Goal: Information Seeking & Learning: Find specific fact

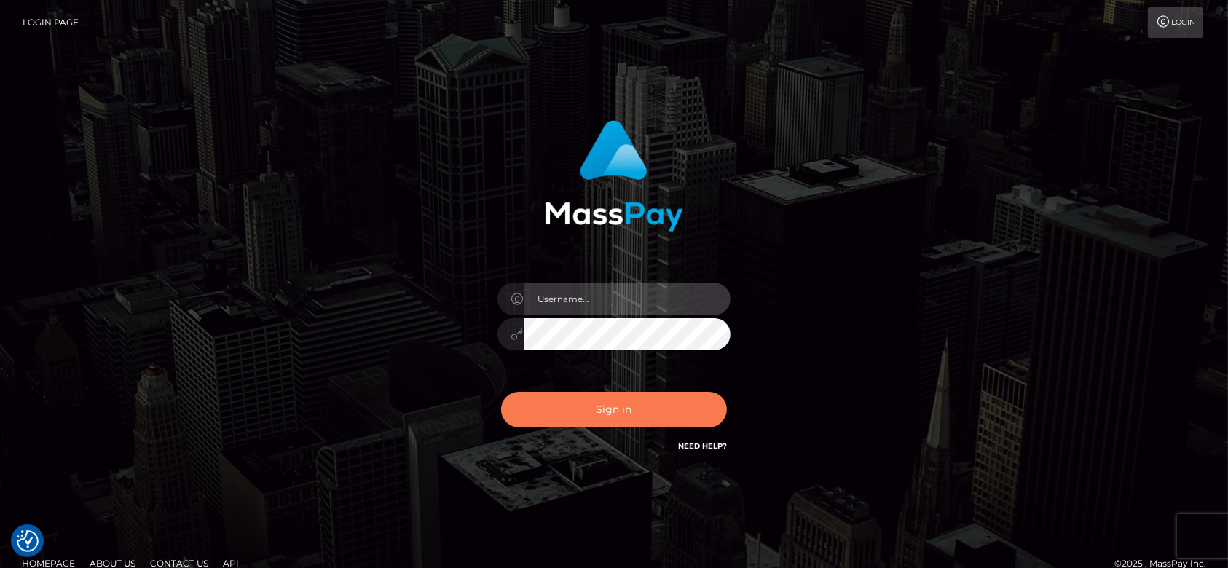
type input "fr.es"
click at [670, 407] on button "Sign in" at bounding box center [614, 410] width 226 height 36
type input "fr.es"
click at [620, 402] on button "Sign in" at bounding box center [614, 410] width 226 height 36
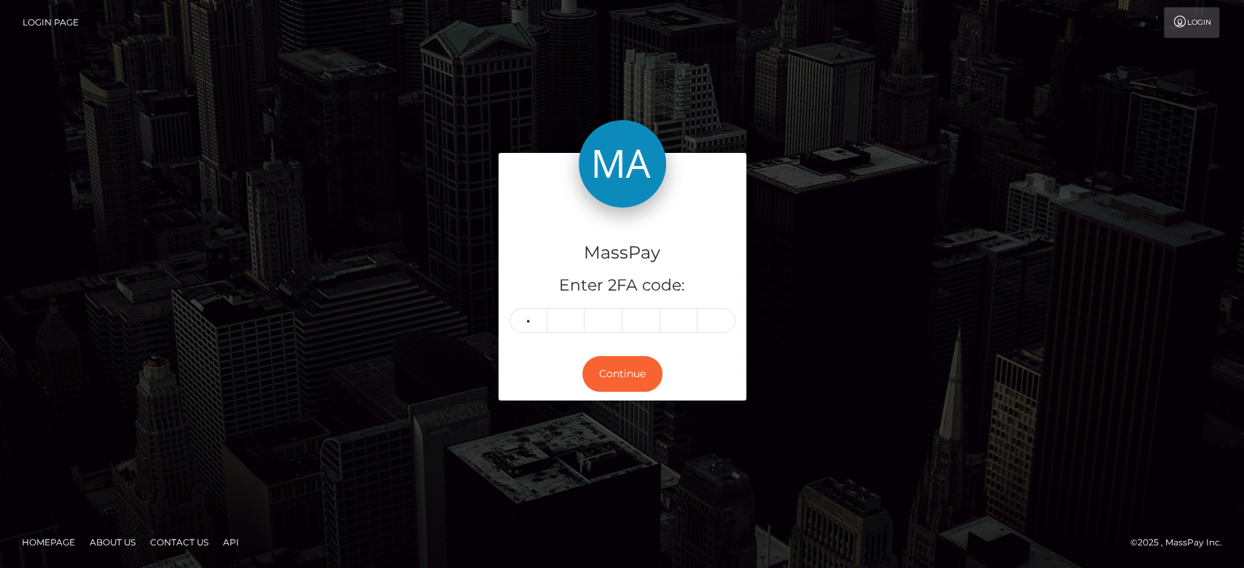
type input "8"
type input "3"
type input "8"
type input "9"
type input "4"
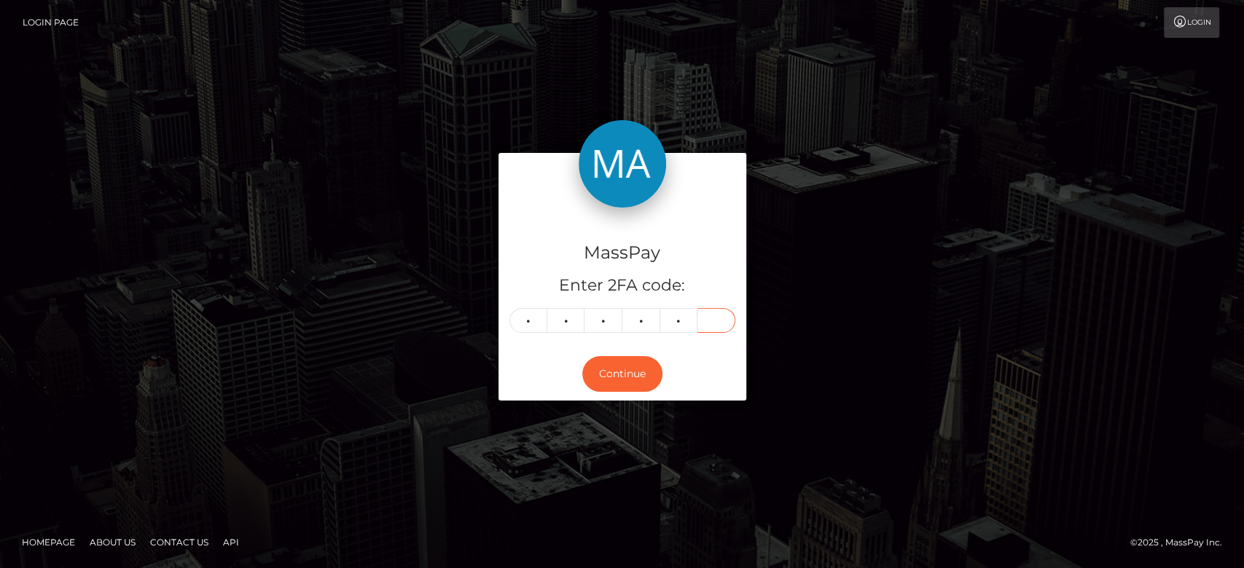
type input "5"
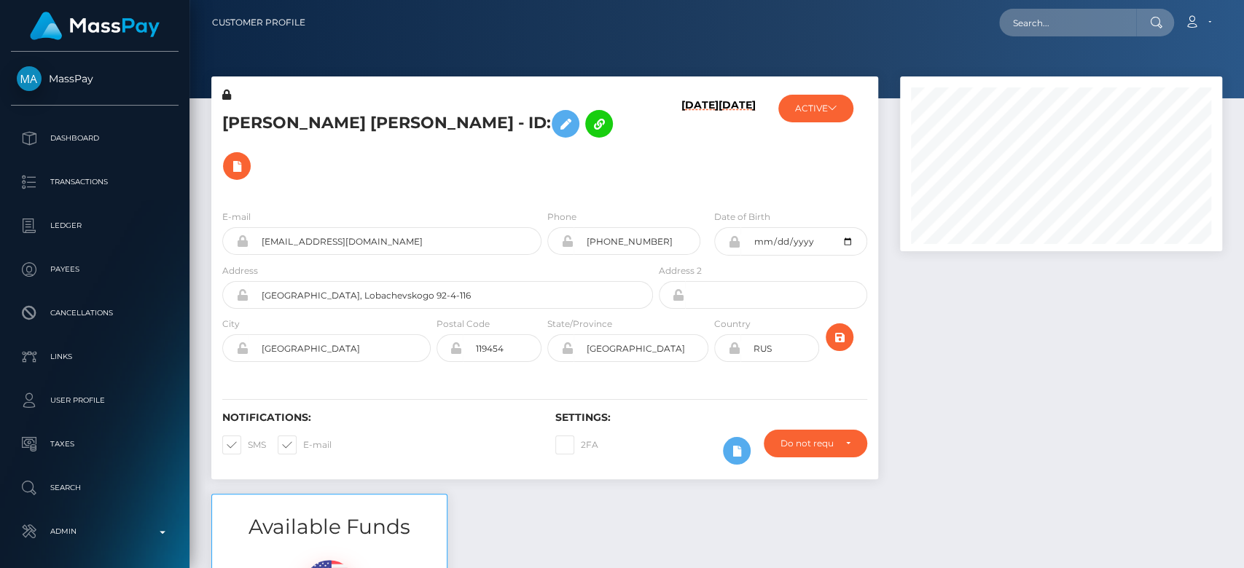
scroll to position [175, 322]
click at [912, 364] on div at bounding box center [1061, 284] width 344 height 417
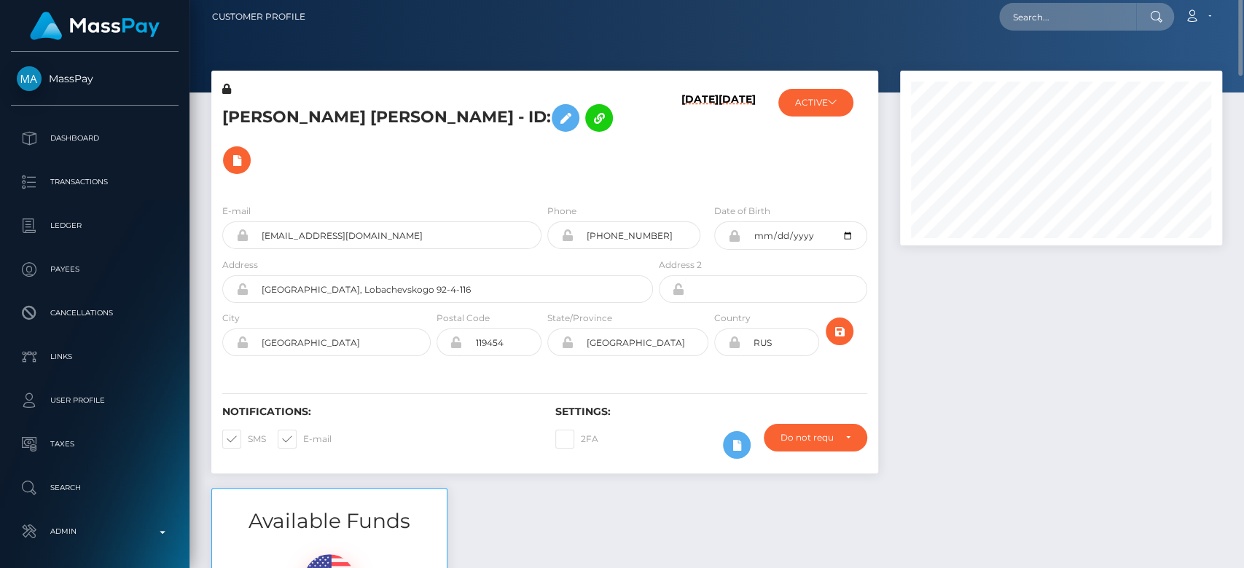
scroll to position [0, 0]
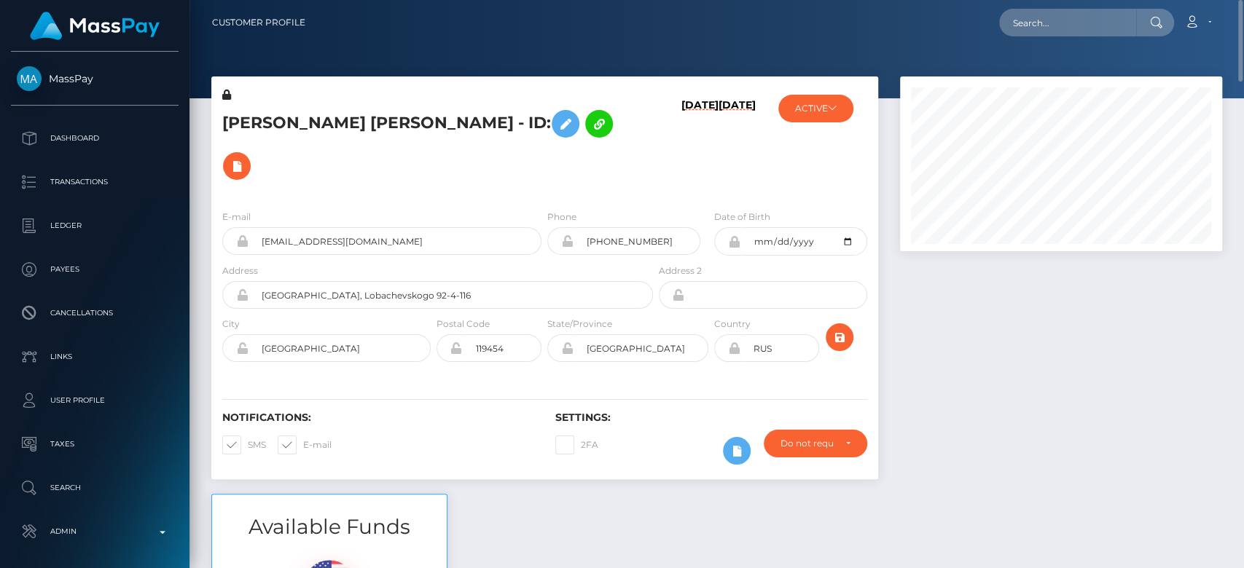
click at [822, 123] on div "ACTIVE MassPay - ACTIVE DEACTIVE CLOSED ACTIVE ICF Technology, Inc. - ACTIVE" at bounding box center [821, 142] width 111 height 111
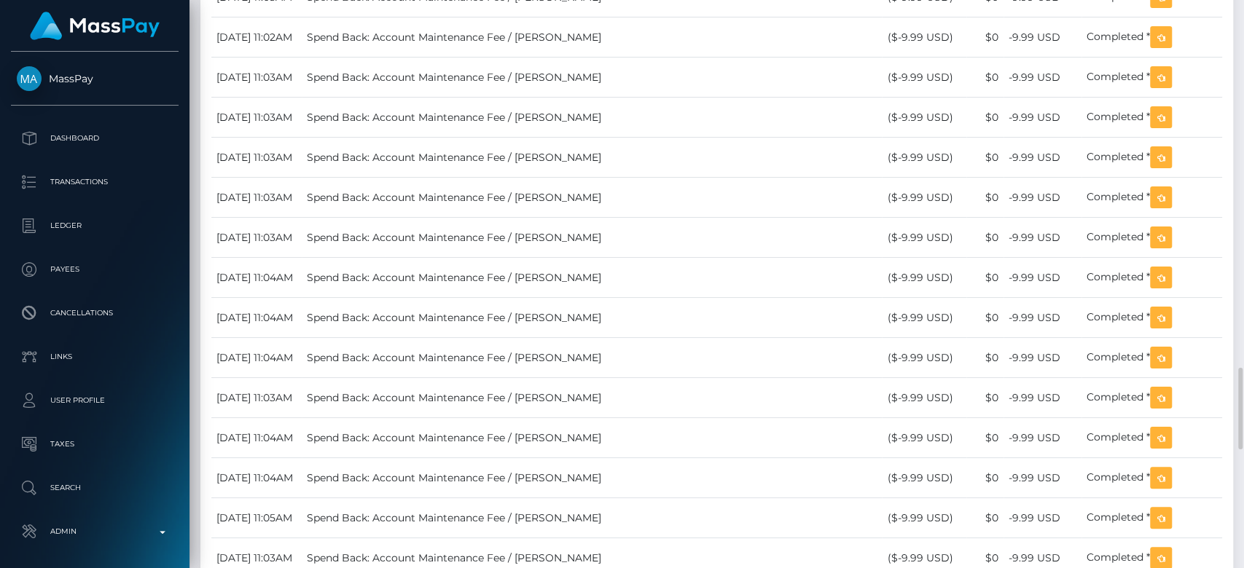
scroll to position [2551, 0]
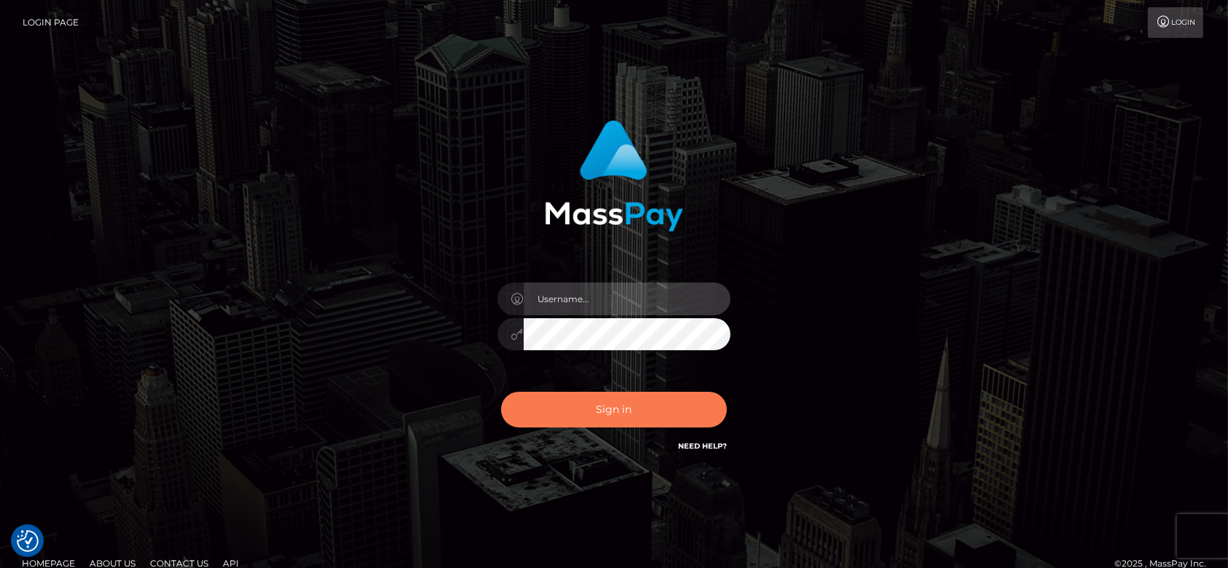
type input "fr.es"
click at [635, 393] on button "Sign in" at bounding box center [614, 410] width 226 height 36
click at [635, 393] on div "0cAFcWeA7W0Mj7ROr52llVFtYiAYL0rnPIfMaWGMrVwaQBBsT4ECmNXj5O_Fc-ww2Dii4vm4um875Ww…" at bounding box center [614, 415] width 255 height 65
type input "fr.es"
click at [635, 393] on button "Sign in" at bounding box center [614, 410] width 226 height 36
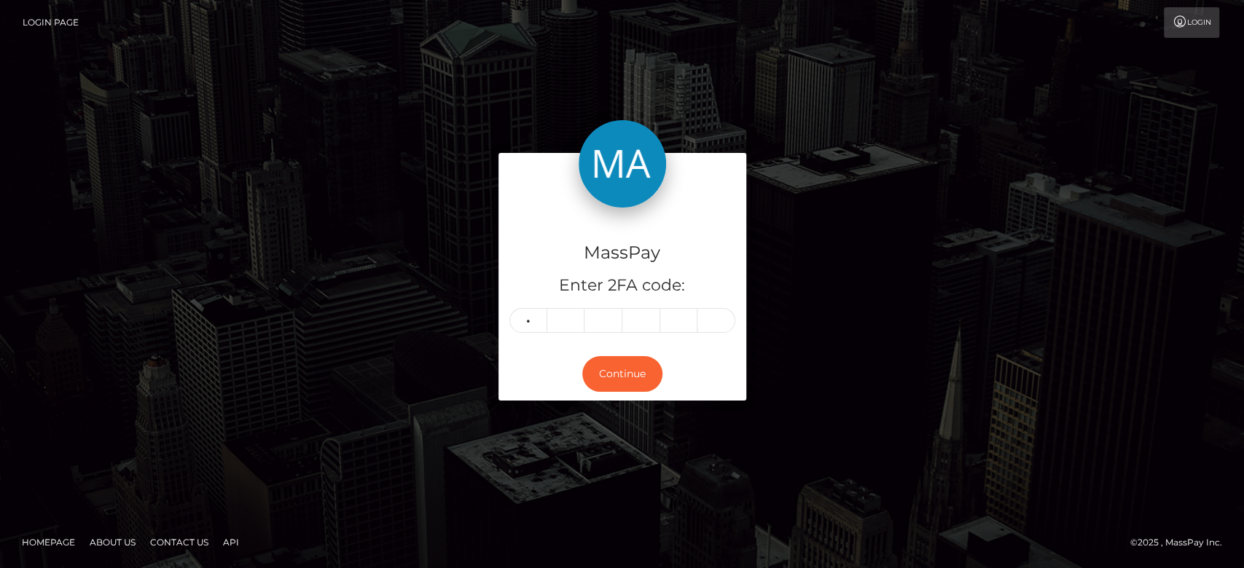
type input "2"
type input "4"
type input "1"
type input "6"
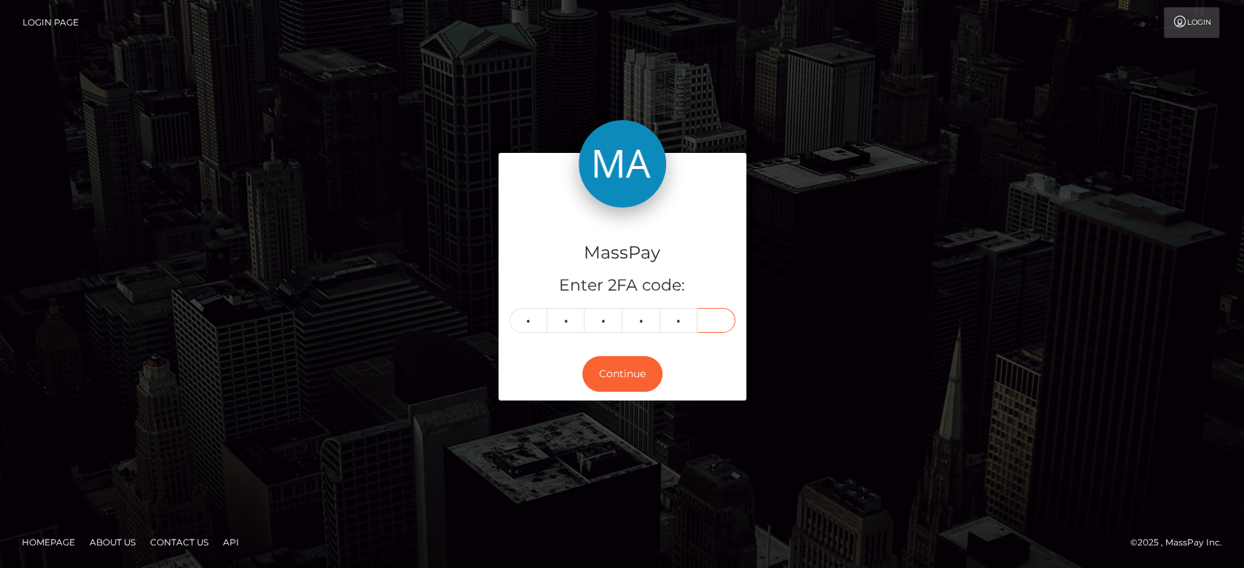
type input "7"
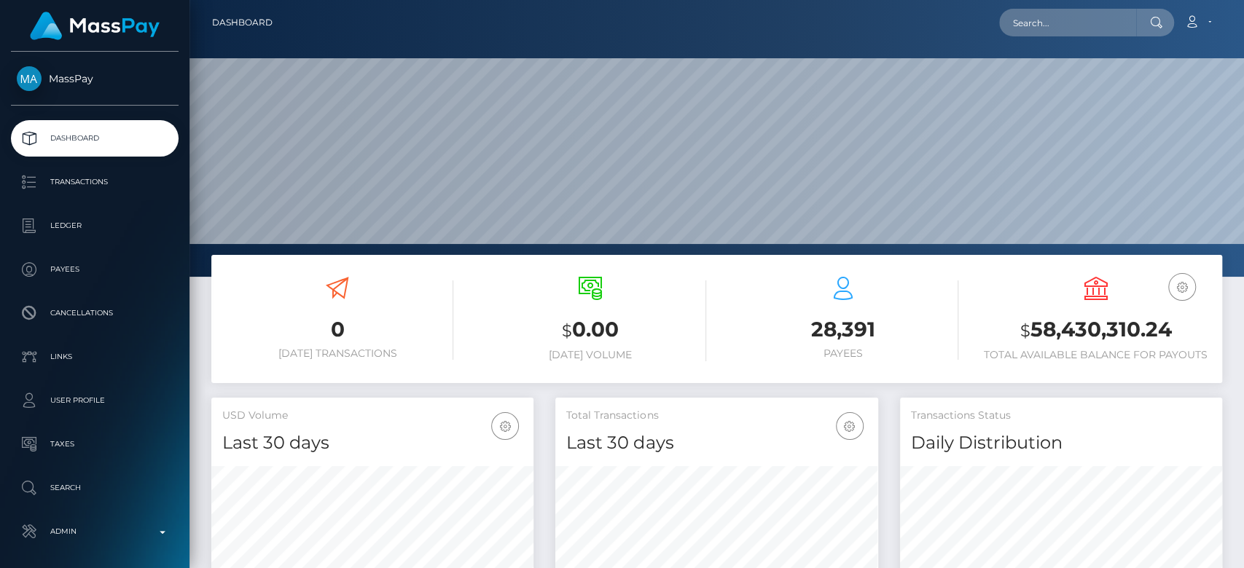
scroll to position [257, 322]
paste input "mostachogames2020@gmail.com"
click at [1040, 30] on input "mostachogames2020@gmail.com" at bounding box center [1067, 23] width 137 height 28
type input "mostachogames2020@gmail.com"
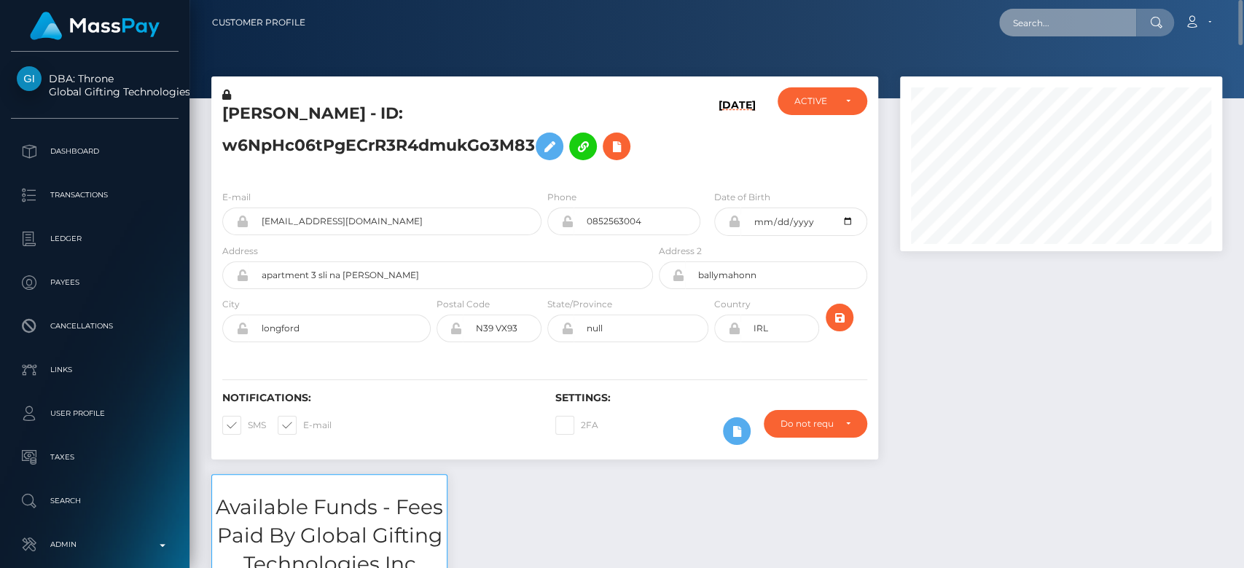
click at [1044, 9] on input "text" at bounding box center [1067, 23] width 137 height 28
paste input "diamondhannett01@gmail.com"
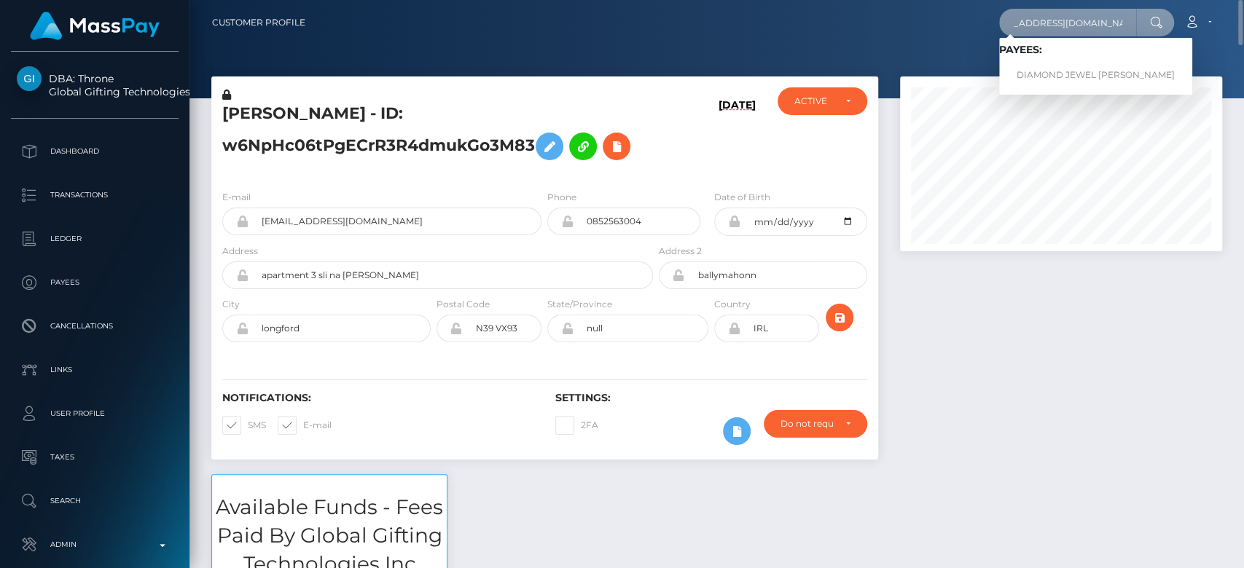
type input "diamondhannett01@gmail.com"
click at [1067, 64] on link "DIAMOND JEWEL ELAIN HANNETT" at bounding box center [1095, 75] width 193 height 27
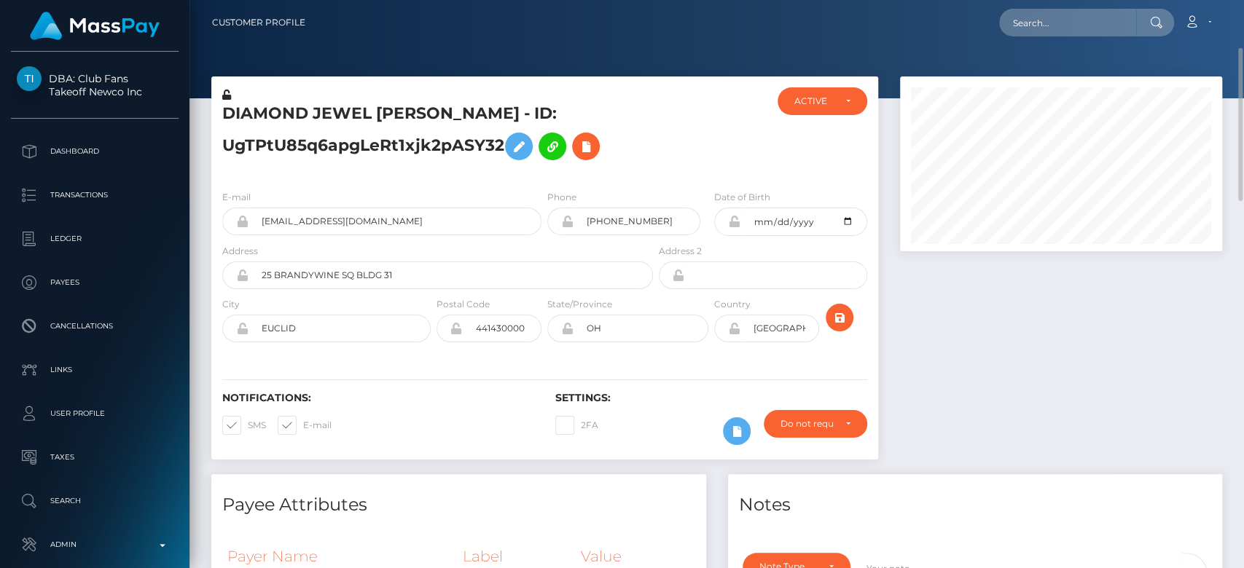
scroll to position [54, 0]
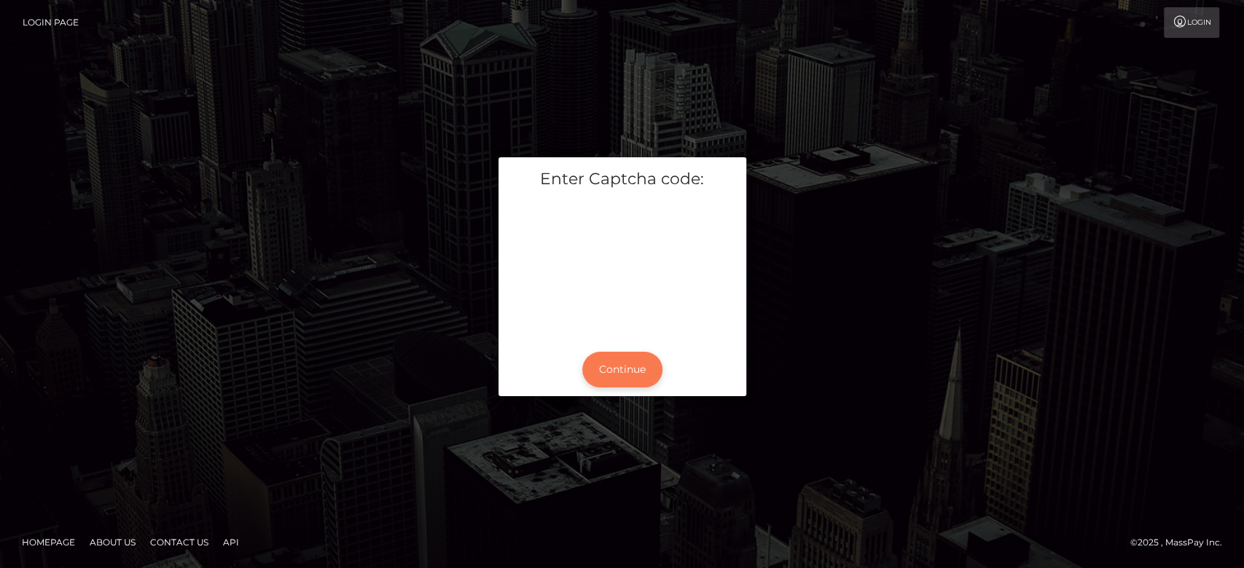
click at [629, 362] on button "Continue" at bounding box center [622, 370] width 80 height 36
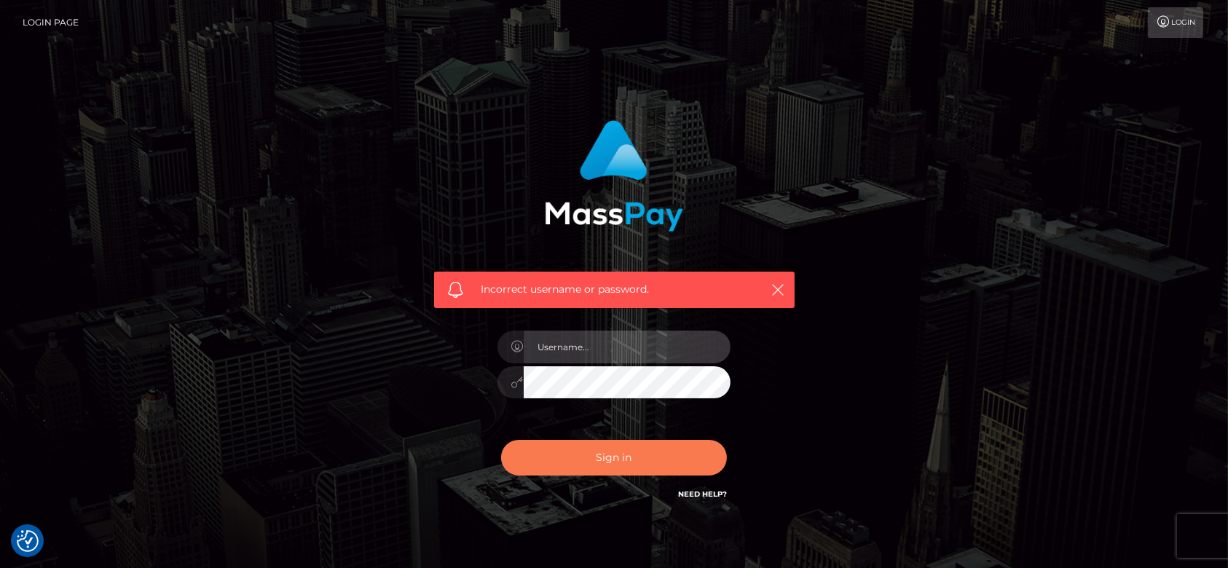
type input "fr.es"
click at [619, 458] on button "Sign in" at bounding box center [614, 458] width 226 height 36
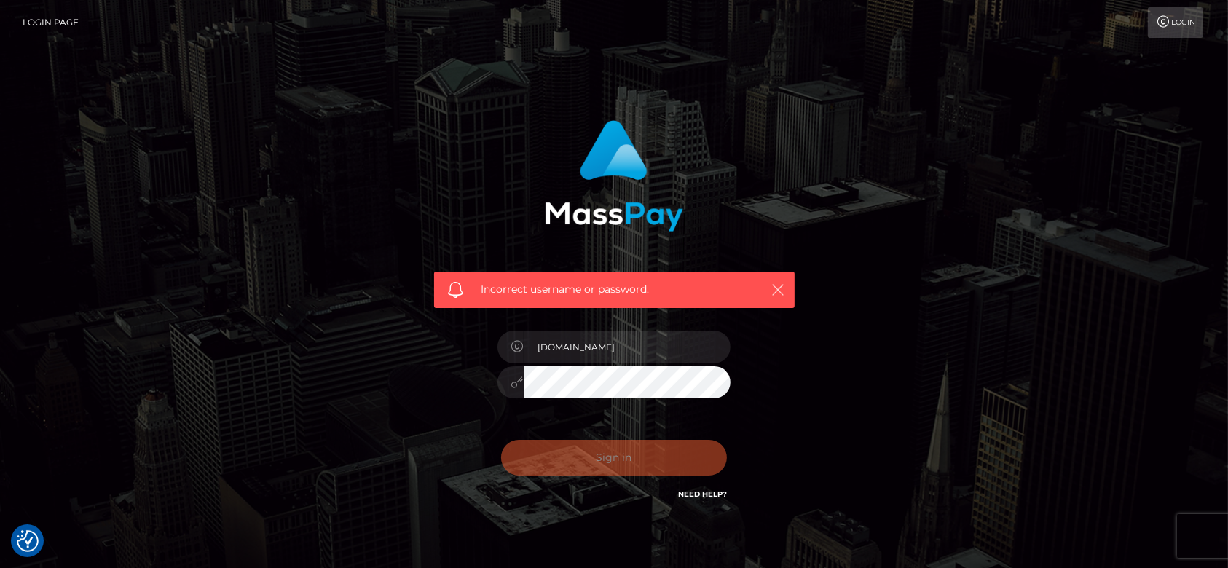
click at [775, 286] on icon "button" at bounding box center [779, 290] width 15 height 15
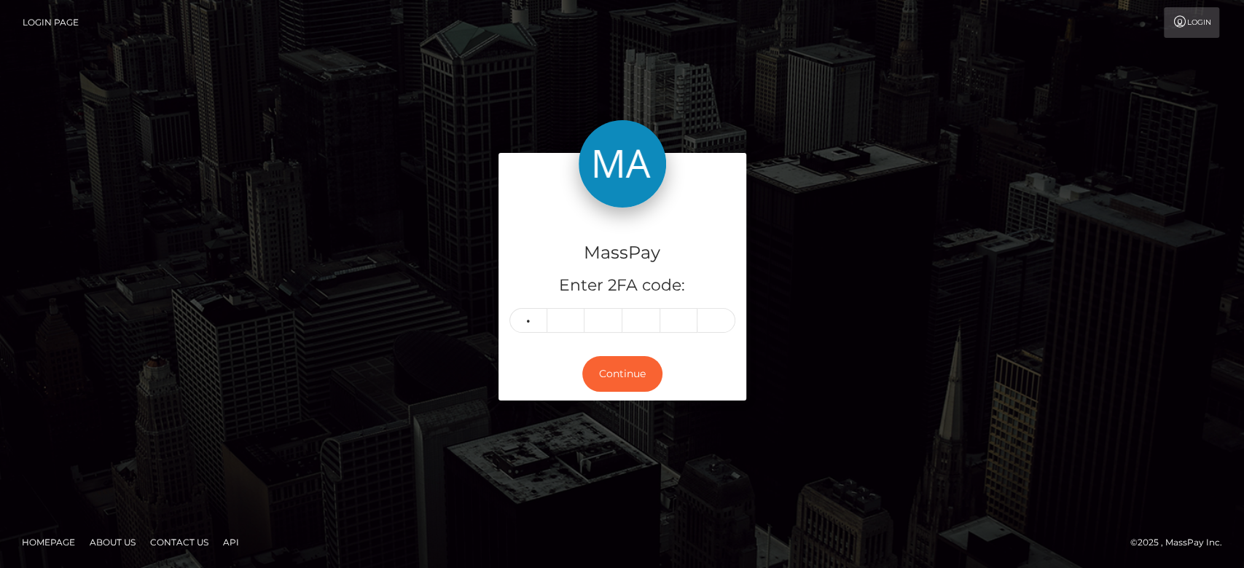
type input "7"
type input "6"
type input "4"
type input "1"
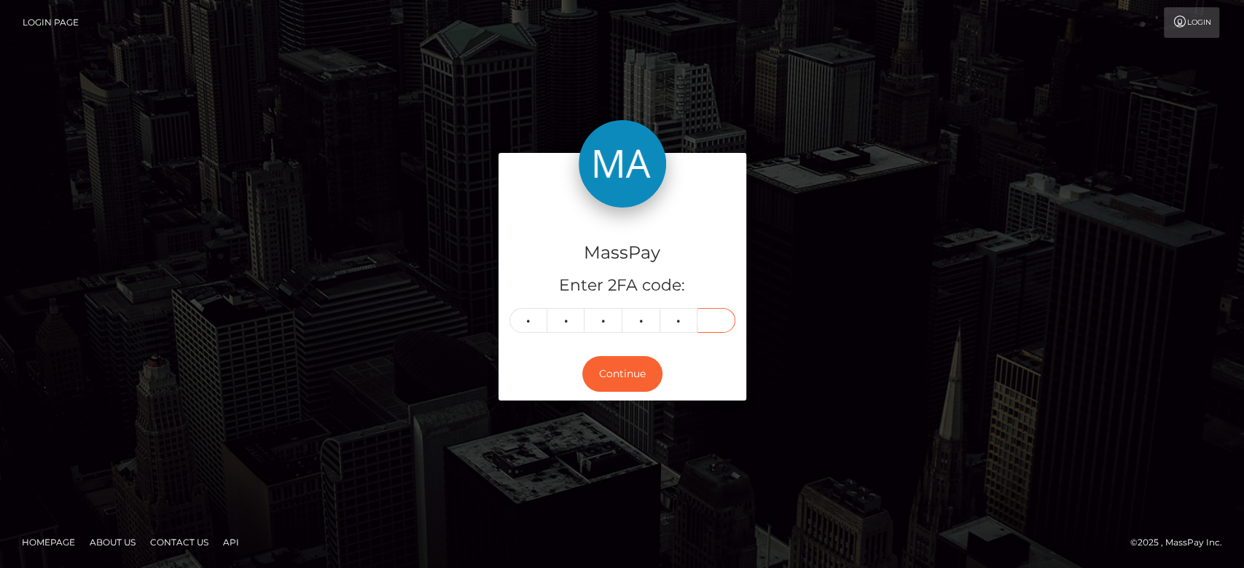
type input "1"
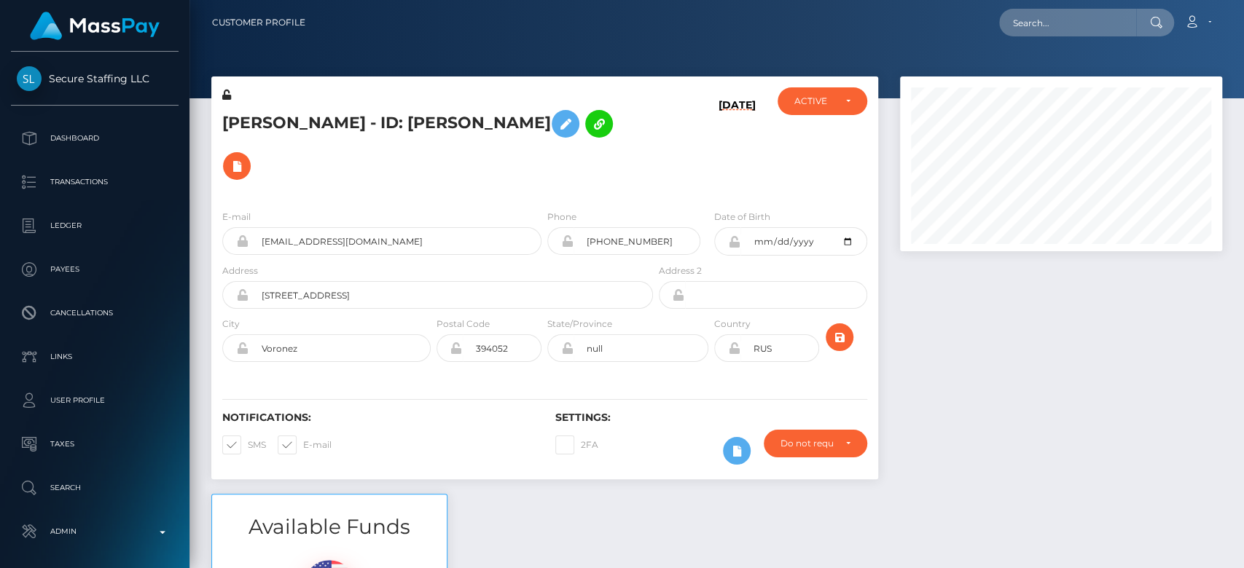
scroll to position [175, 322]
click at [1005, 348] on div at bounding box center [1061, 284] width 344 height 417
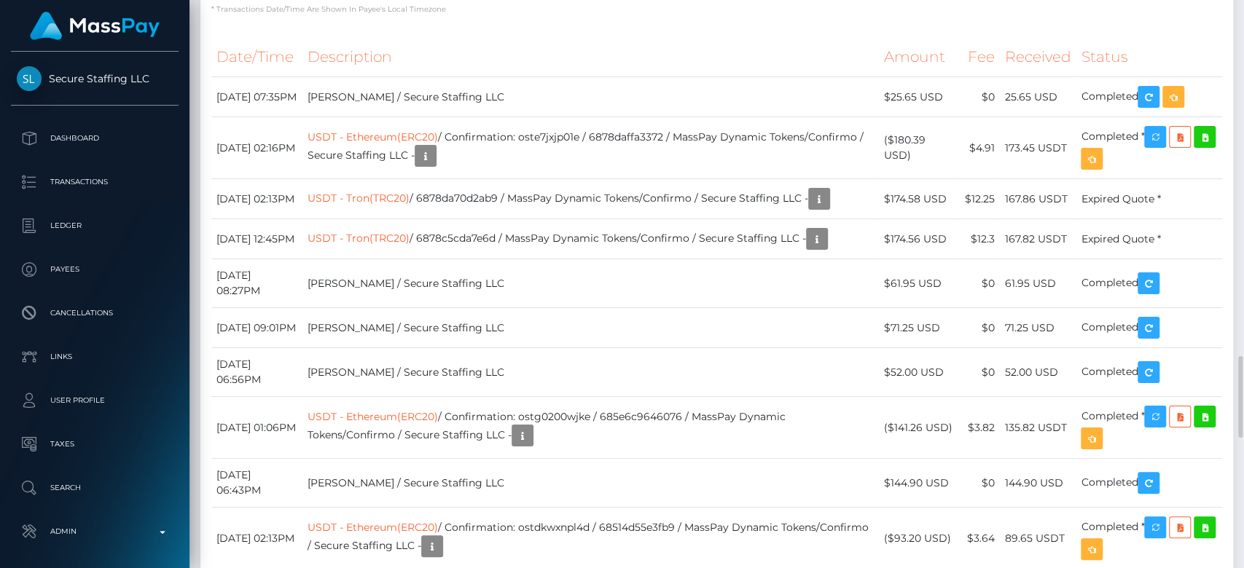
scroll to position [2314, 0]
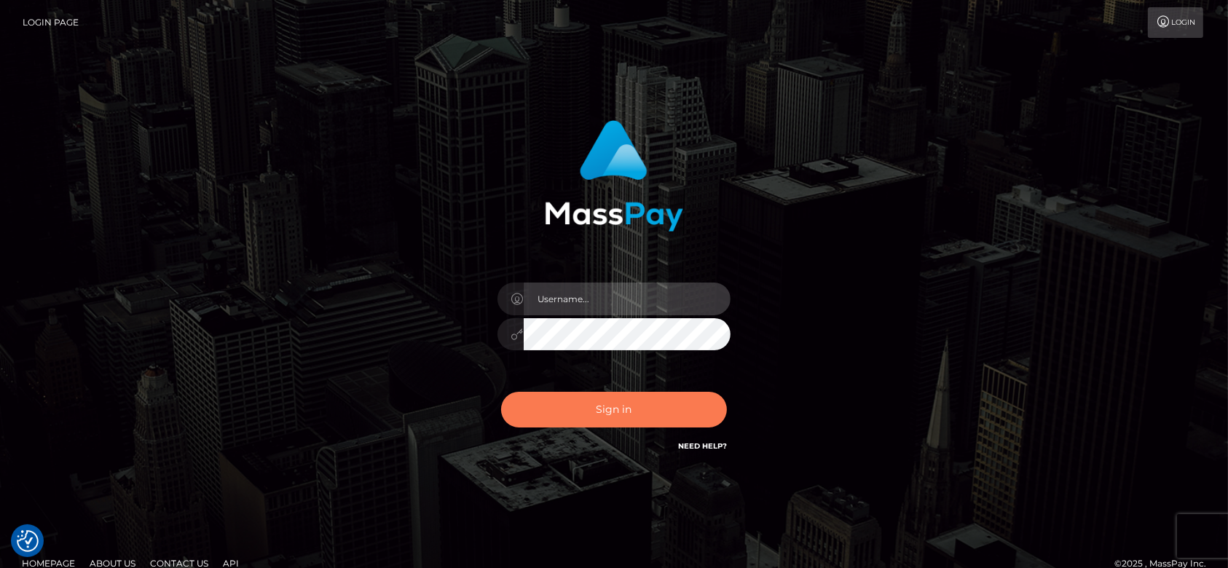
type input "fr.es"
click at [645, 397] on button "Sign in" at bounding box center [614, 410] width 226 height 36
type input "fr.es"
click at [645, 397] on button "Sign in" at bounding box center [614, 410] width 226 height 36
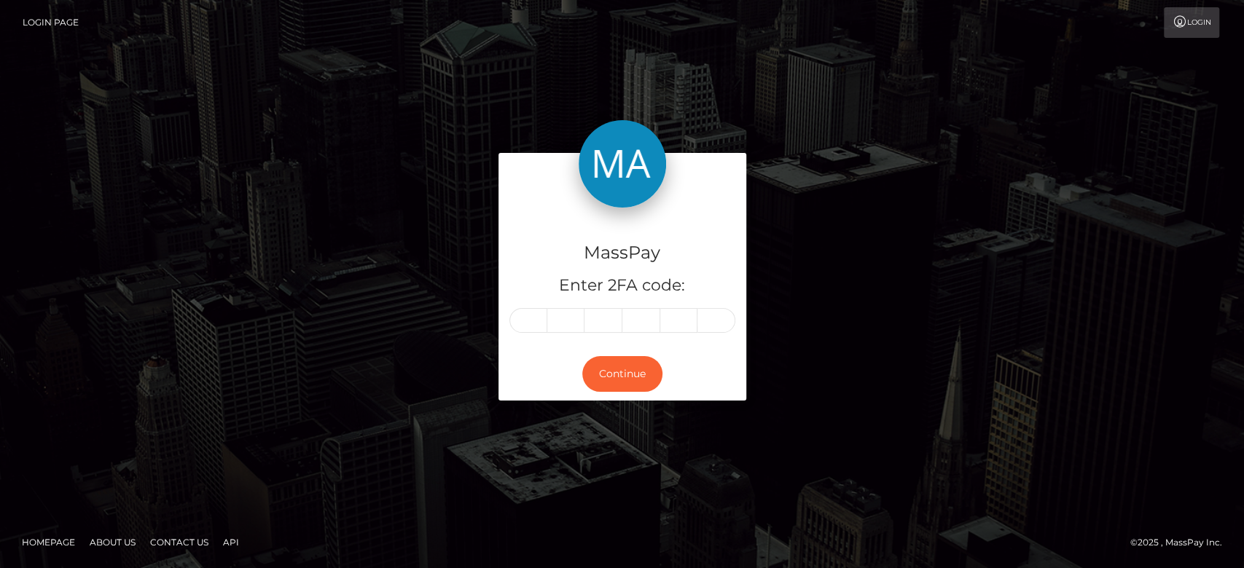
click at [530, 323] on input "text" at bounding box center [528, 320] width 38 height 25
type input "9"
type input "1"
type input "9"
type input "5"
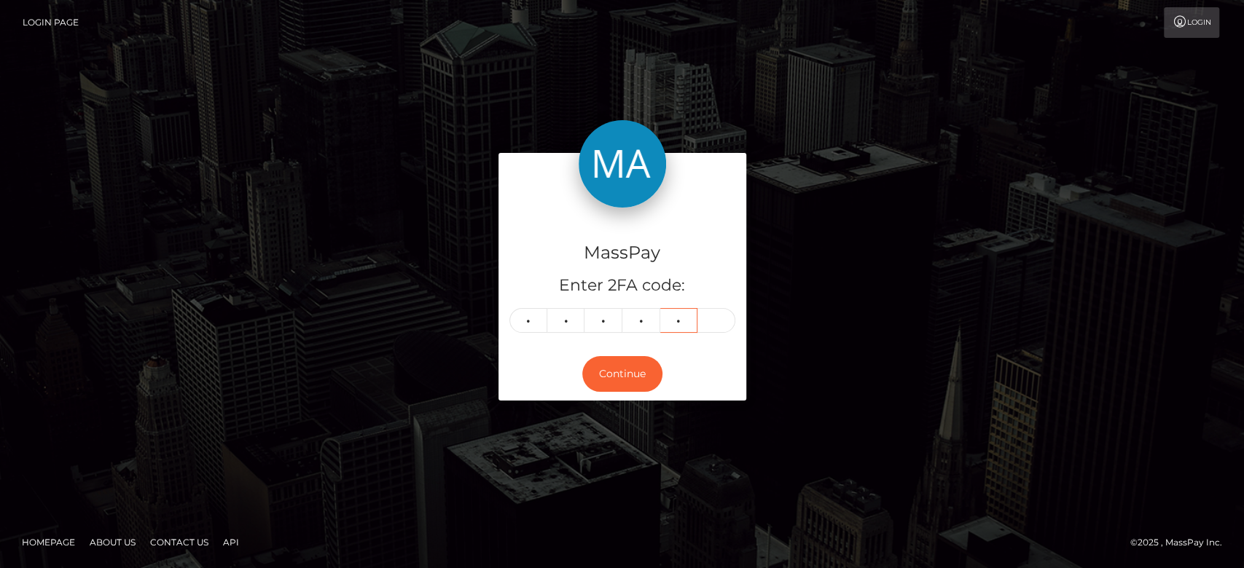
type input "1"
type input "4"
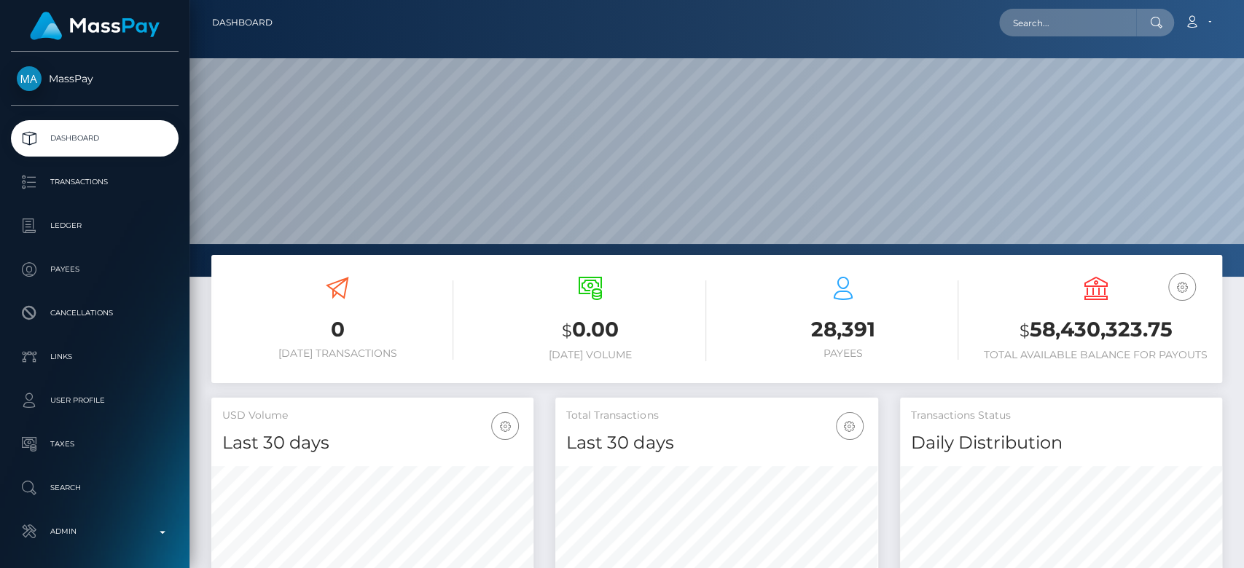
scroll to position [257, 322]
click at [1079, 30] on input "text" at bounding box center [1067, 23] width 137 height 28
paste input "heelyahbaby@gmail.com"
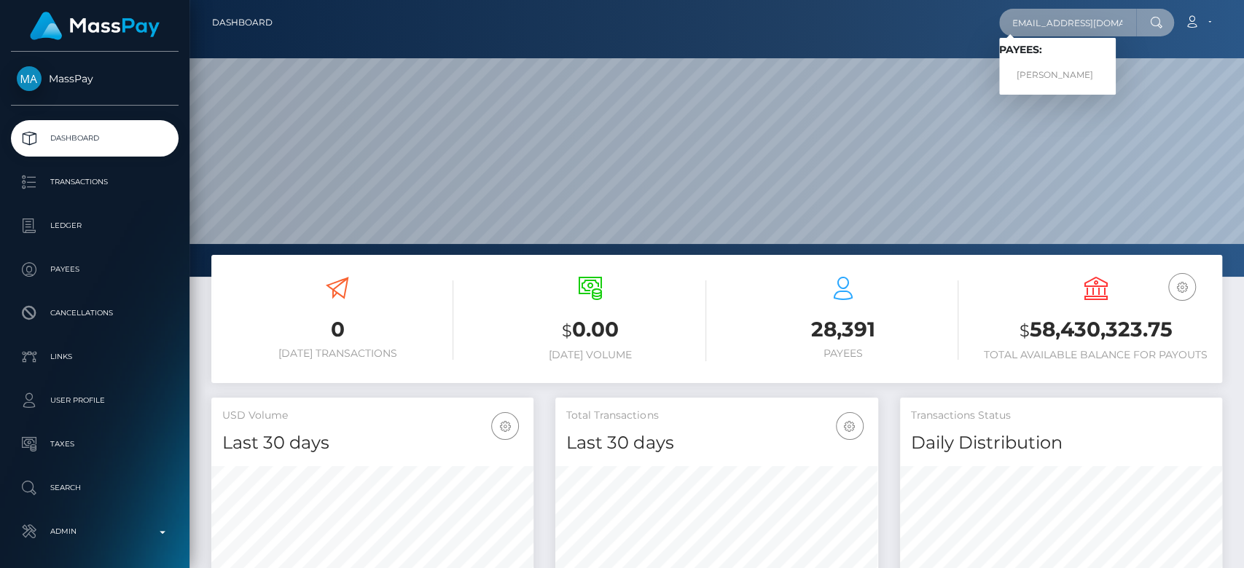
type input "heelyahbaby@gmail.com"
click at [1070, 69] on link "Destiny Bryson" at bounding box center [1057, 75] width 117 height 27
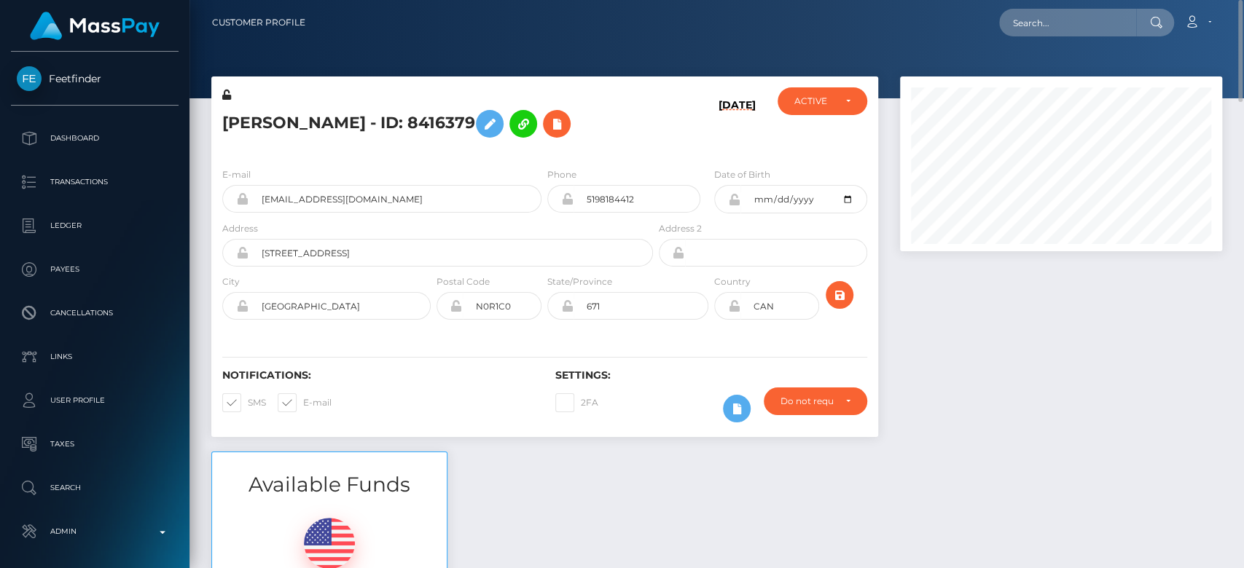
click at [1069, 36] on div "Loading... Loading... Account Edit Profile Logout" at bounding box center [769, 22] width 904 height 31
click at [1077, 23] on input "text" at bounding box center [1067, 23] width 137 height 28
paste input "tanishalbeeby@gmail.com"
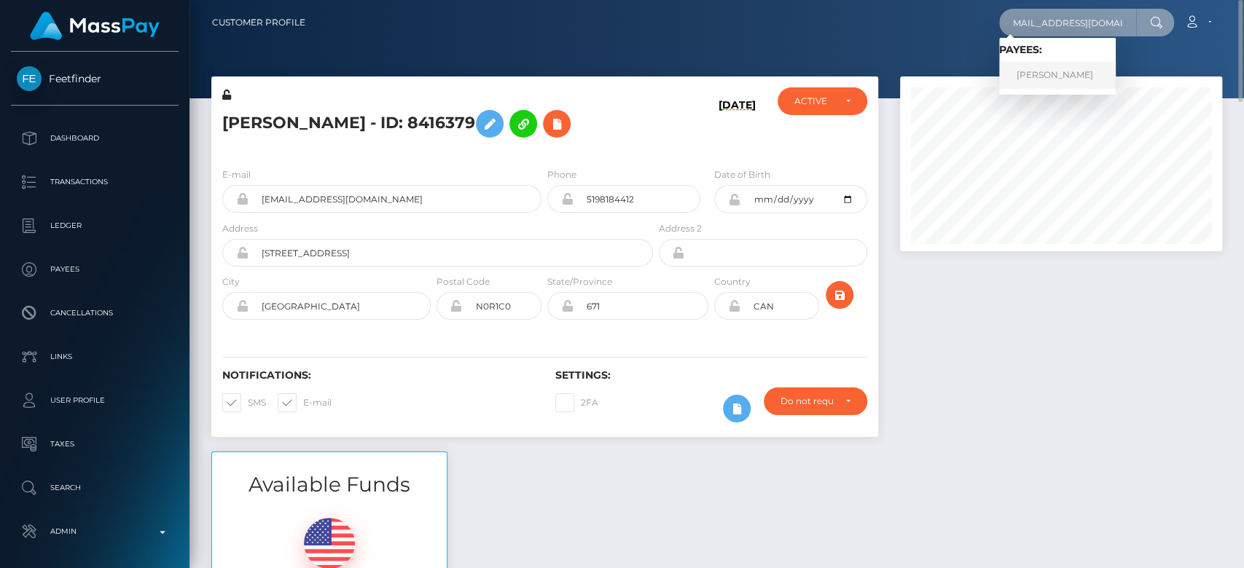
type input "tanishalbeeby@gmail.com"
click at [1069, 72] on link "Tanisha Leonie Beeby" at bounding box center [1057, 75] width 117 height 27
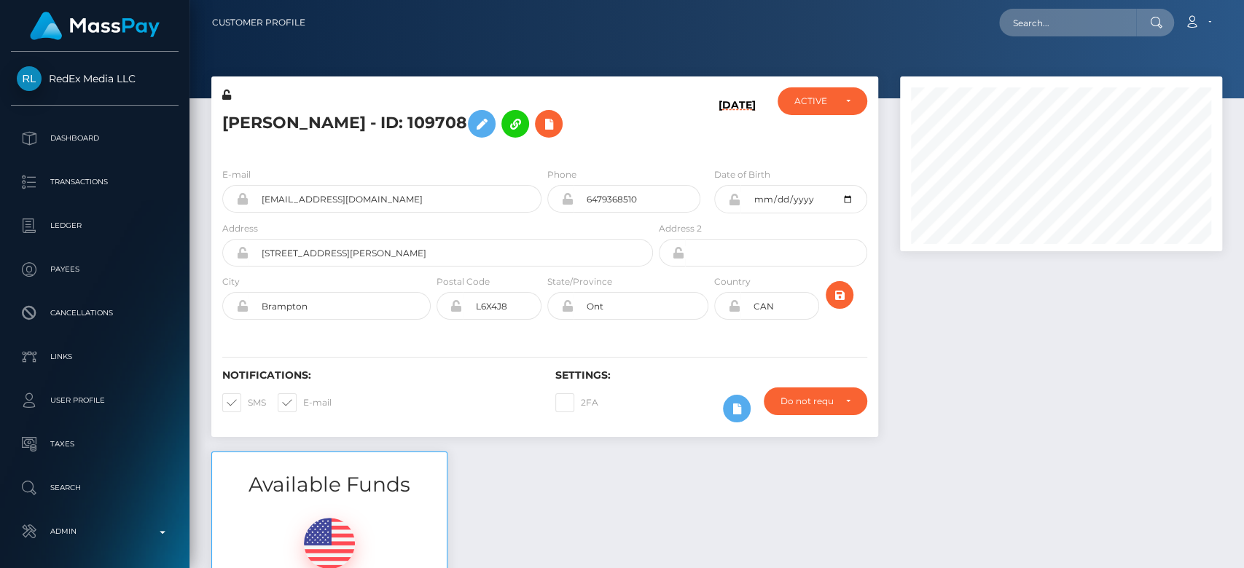
scroll to position [175, 322]
click at [1009, 374] on div at bounding box center [1061, 263] width 344 height 375
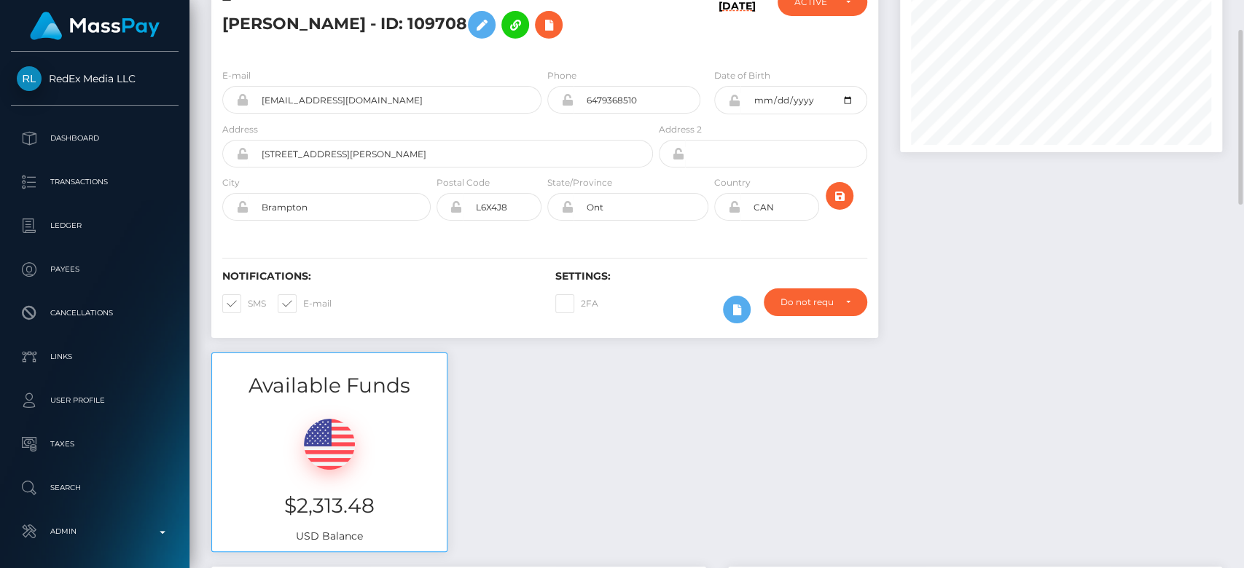
scroll to position [0, 0]
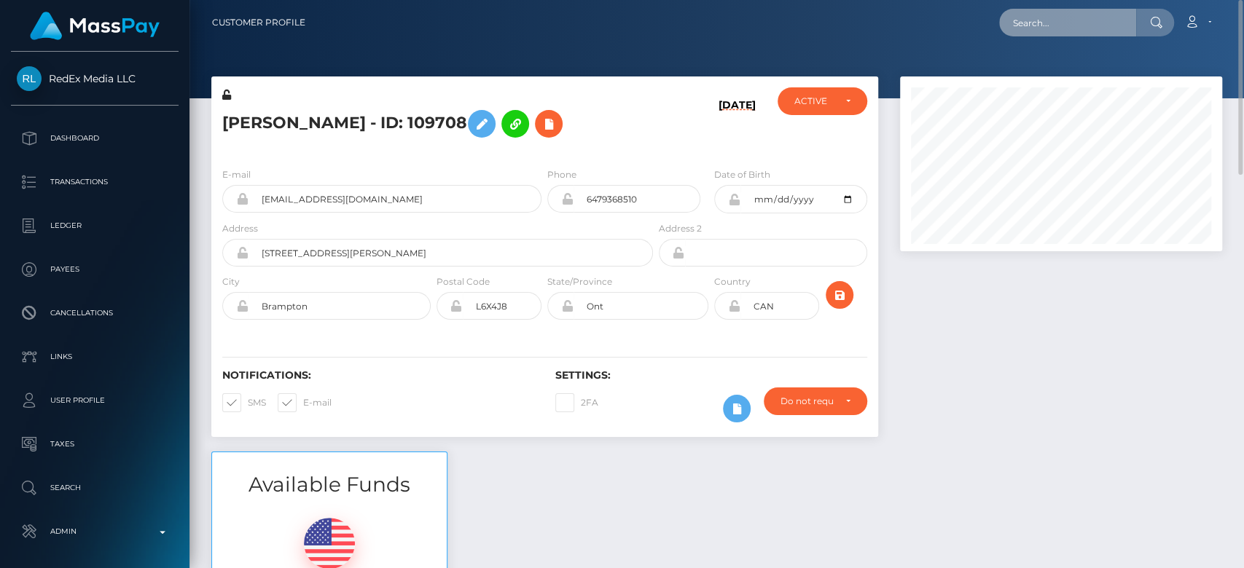
click at [1018, 17] on input "text" at bounding box center [1067, 23] width 137 height 28
paste input "[EMAIL_ADDRESS][DOMAIN_NAME]"
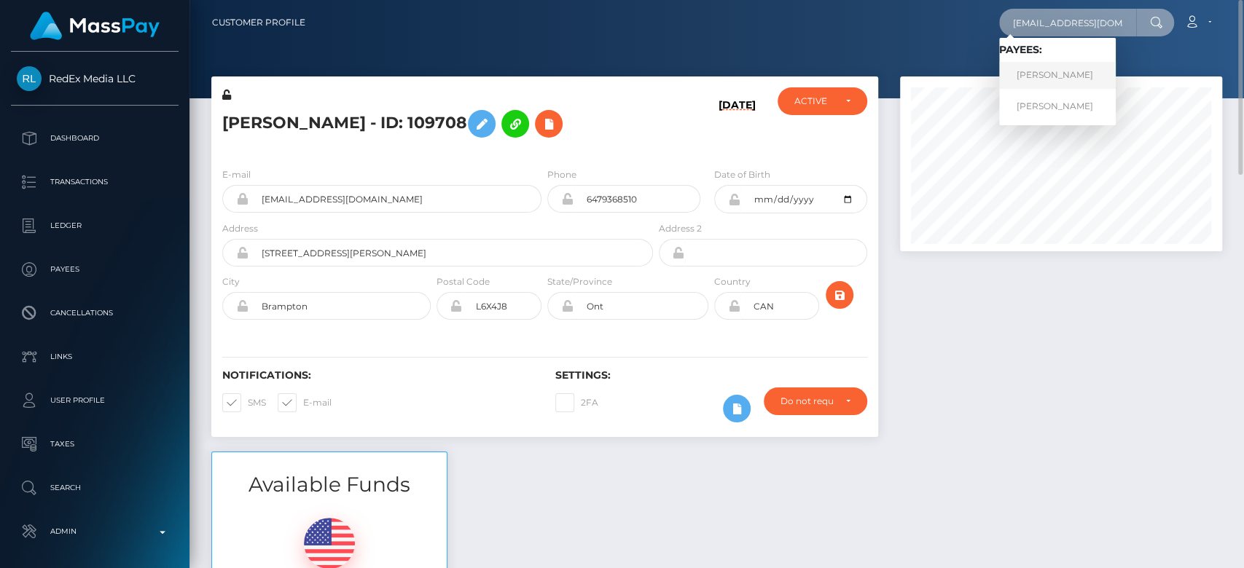
type input "[EMAIL_ADDRESS][DOMAIN_NAME]"
click at [1061, 76] on link "[PERSON_NAME]" at bounding box center [1057, 75] width 117 height 27
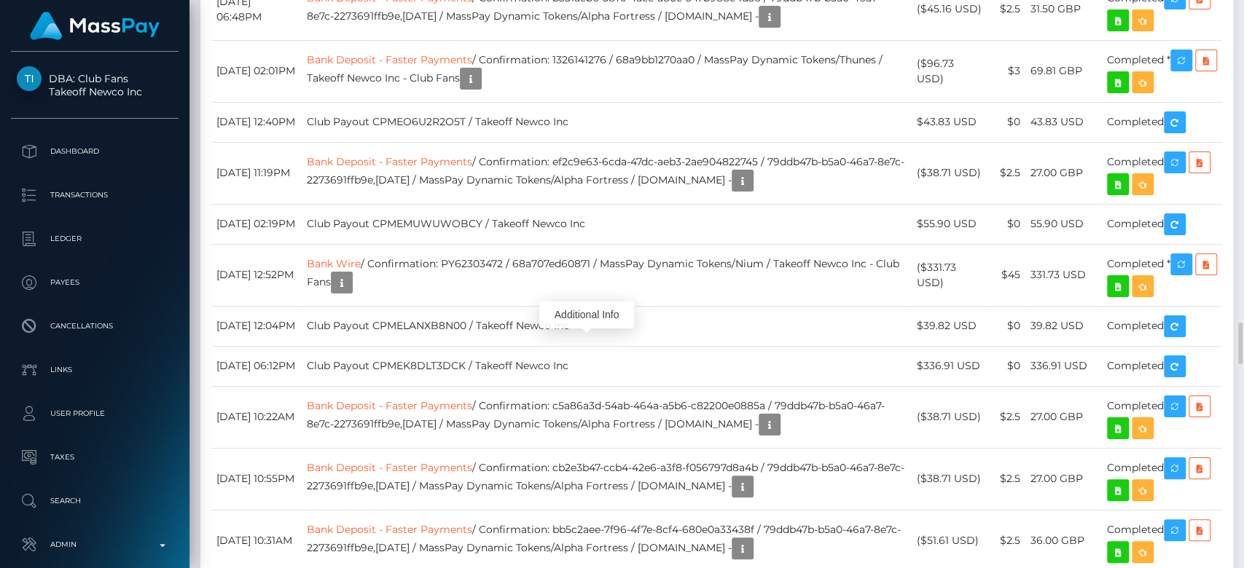
scroll to position [175, 322]
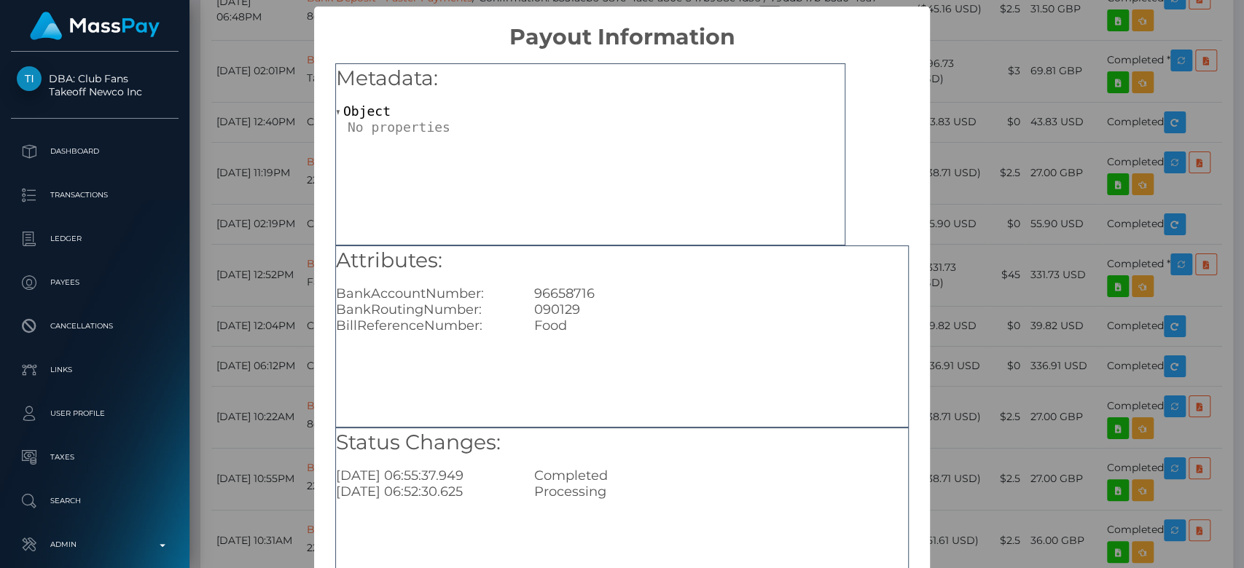
click at [945, 326] on div "× Payout Information Metadata: Object Attributes: BankAccountNumber: [FINANCIAL…" at bounding box center [622, 284] width 1244 height 568
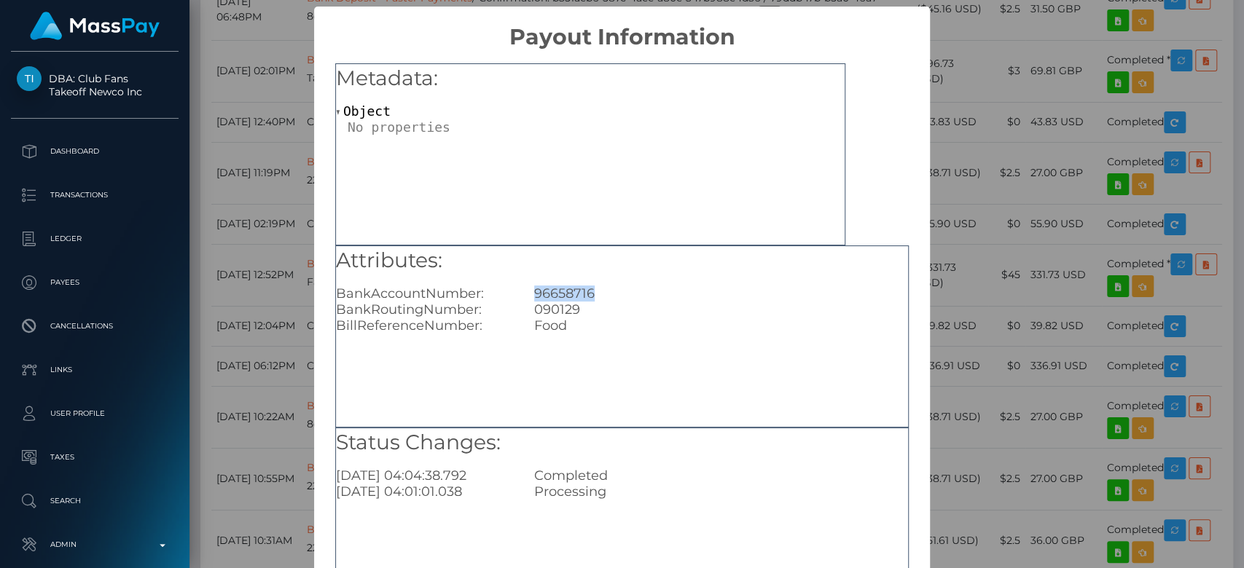
drag, startPoint x: 612, startPoint y: 282, endPoint x: 521, endPoint y: 288, distance: 91.3
click at [521, 288] on div "Attributes: BankAccountNumber: [FINANCIAL_ID] BankRoutingNumber: [FINANCIAL_ID]…" at bounding box center [622, 290] width 572 height 88
copy div "96658716"
click at [1037, 240] on div "× Payout Information Metadata: Object Attributes: BankAccountNumber: [FINANCIAL…" at bounding box center [622, 284] width 1244 height 568
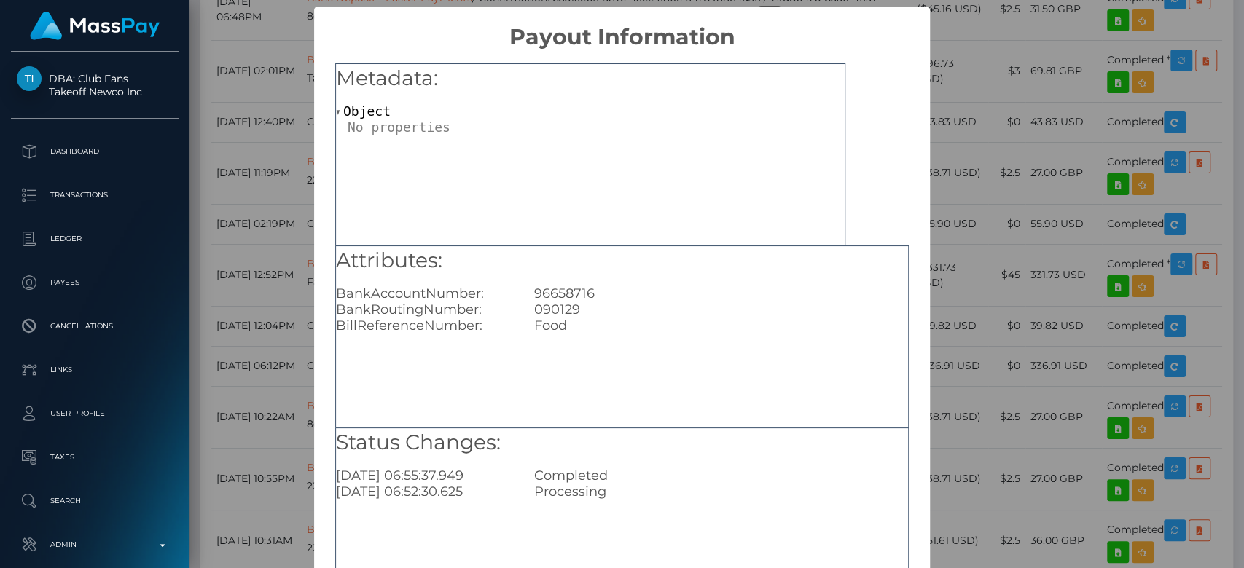
click at [986, 247] on div "× Payout Information Metadata: Object Attributes: BankAccountNumber: [FINANCIAL…" at bounding box center [622, 284] width 1244 height 568
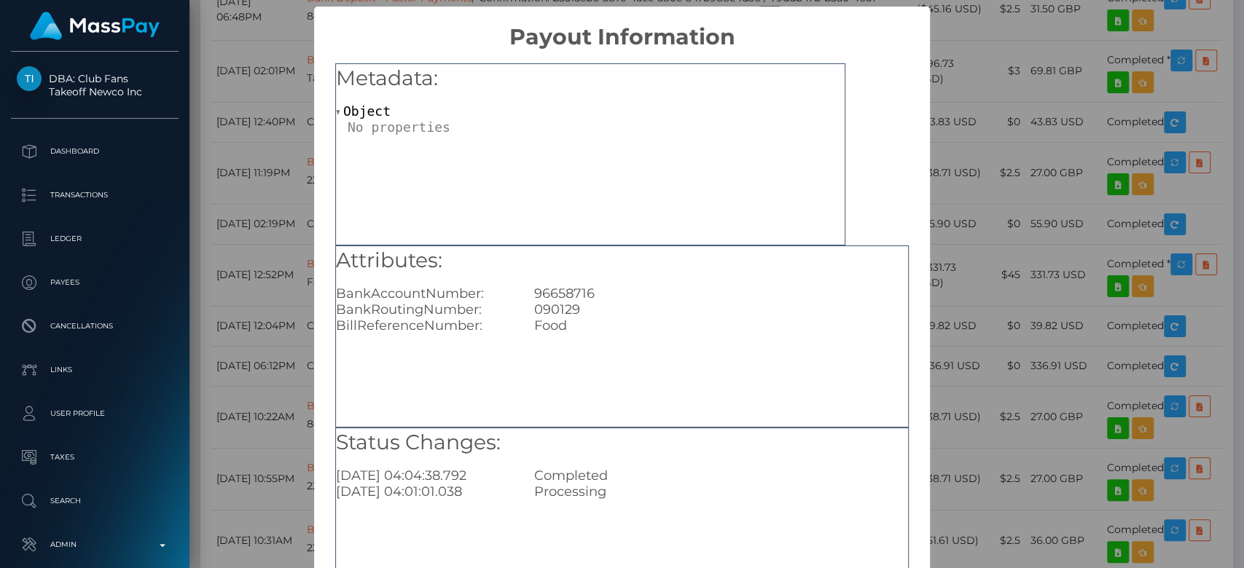
click at [256, 184] on div "× Payout Information Metadata: Object Attributes: BankAccountNumber: 96658716 B…" at bounding box center [622, 284] width 1244 height 568
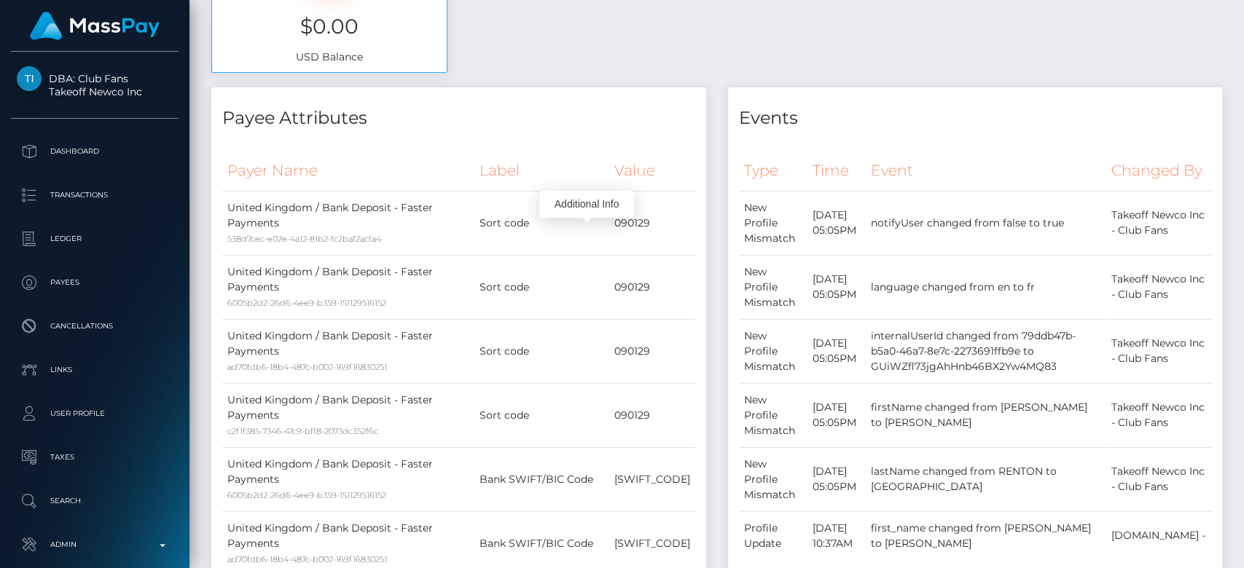
scroll to position [0, 0]
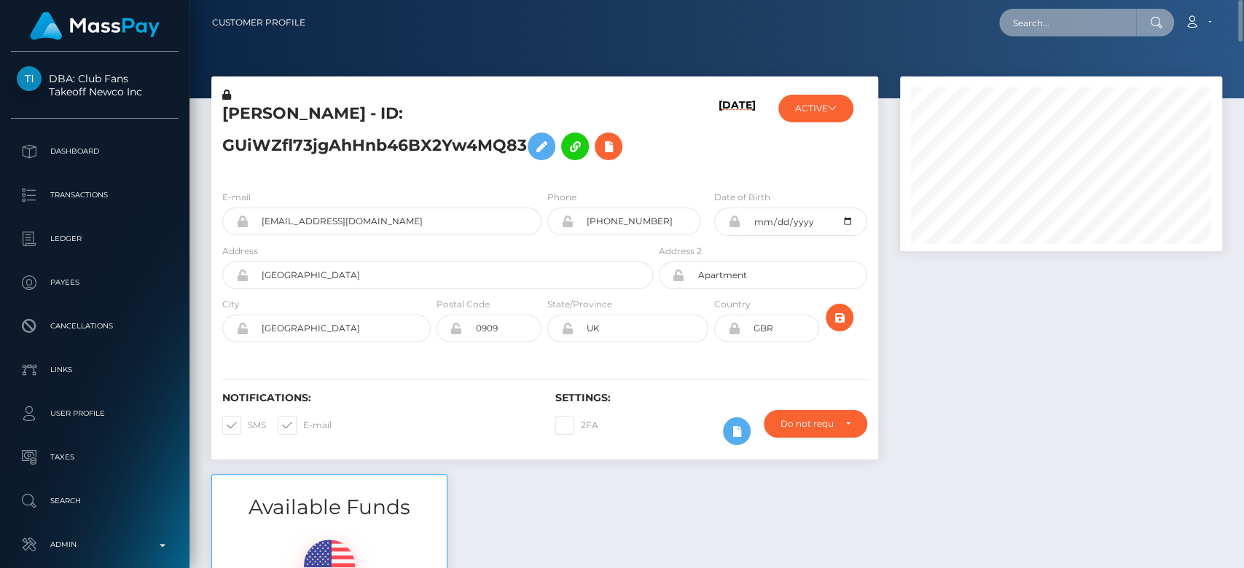
click at [1079, 24] on input "text" at bounding box center [1067, 23] width 137 height 28
paste input "[EMAIL_ADDRESS][DOMAIN_NAME]"
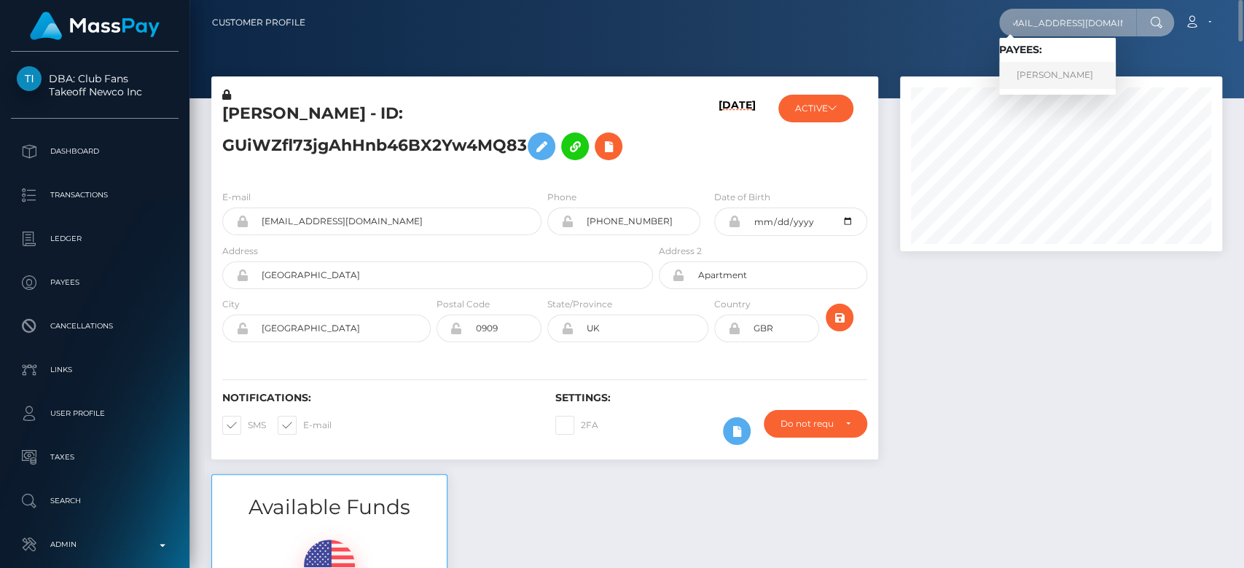
type input "[EMAIL_ADDRESS][DOMAIN_NAME]"
click at [1061, 71] on link "Deborah Goerlich" at bounding box center [1057, 75] width 117 height 27
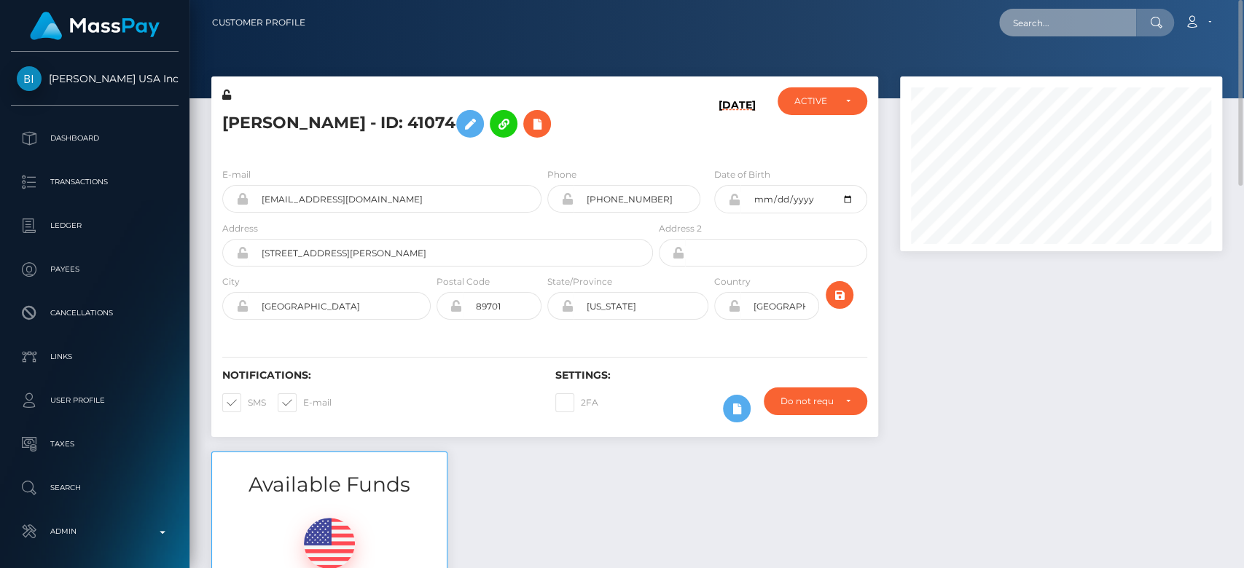
click at [1096, 19] on input "text" at bounding box center [1067, 23] width 137 height 28
paste input "[EMAIL_ADDRESS][DOMAIN_NAME]"
type input "[EMAIL_ADDRESS][DOMAIN_NAME]"
